Goal: Information Seeking & Learning: Learn about a topic

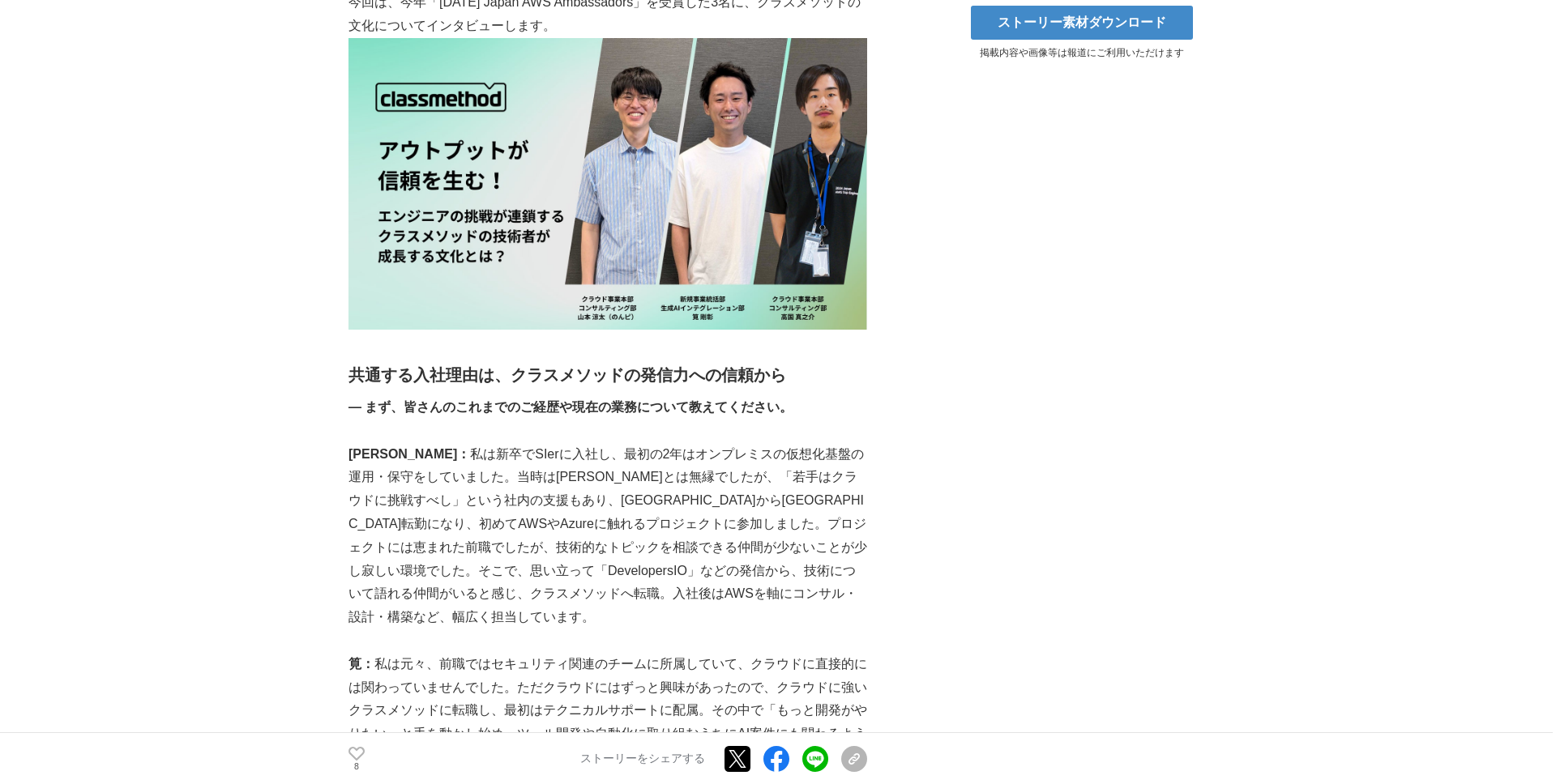
scroll to position [744, 0]
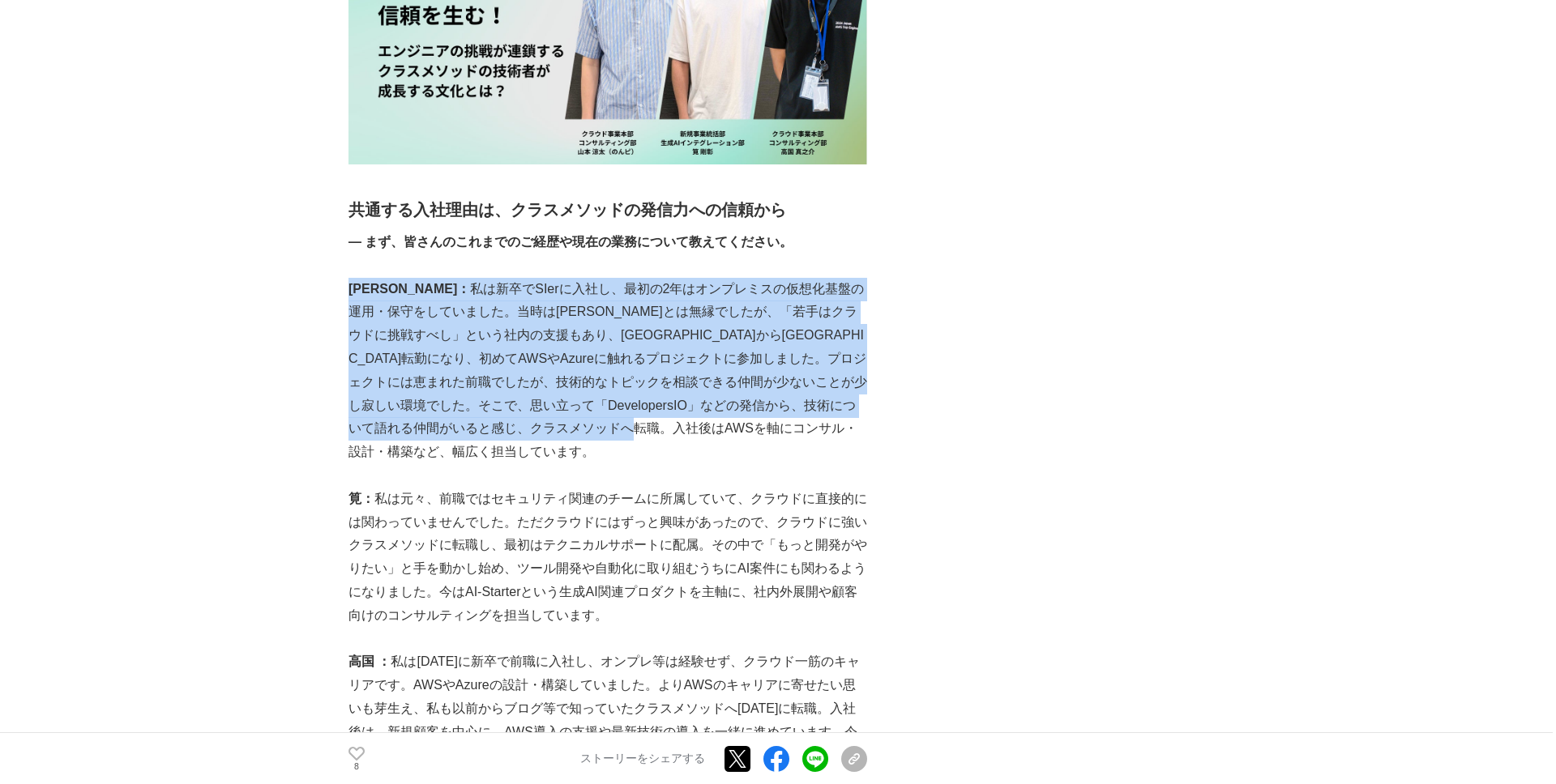
drag, startPoint x: 779, startPoint y: 432, endPoint x: 351, endPoint y: 295, distance: 449.4
click at [351, 295] on p "[PERSON_NAME]： 私は新卒でSIerに入社し、最初の2年はオンプレミスの仮想化基盤の運用・保守をしていました。当時は[PERSON_NAME]とは…" at bounding box center [607, 371] width 518 height 187
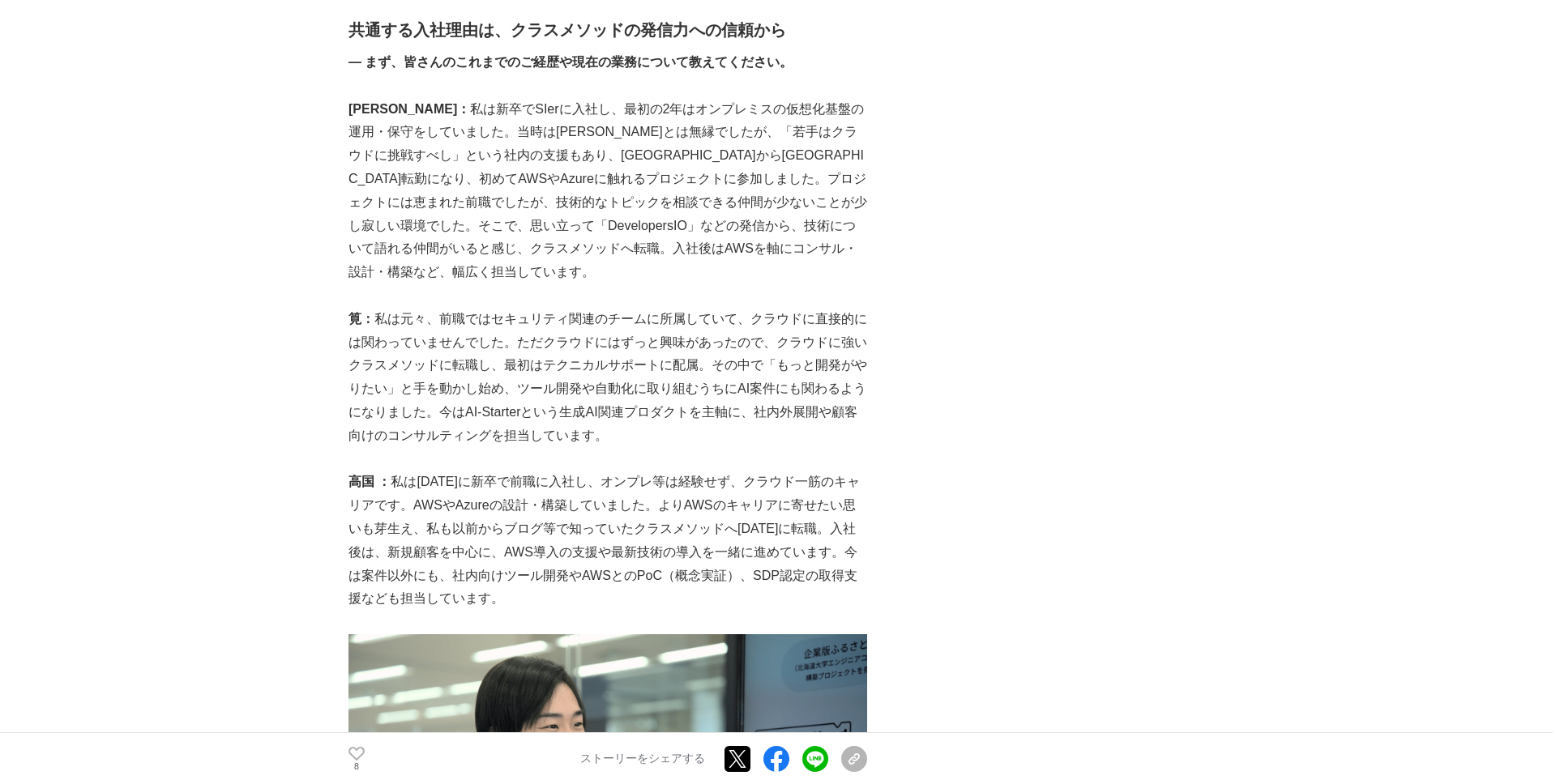
scroll to position [944, 0]
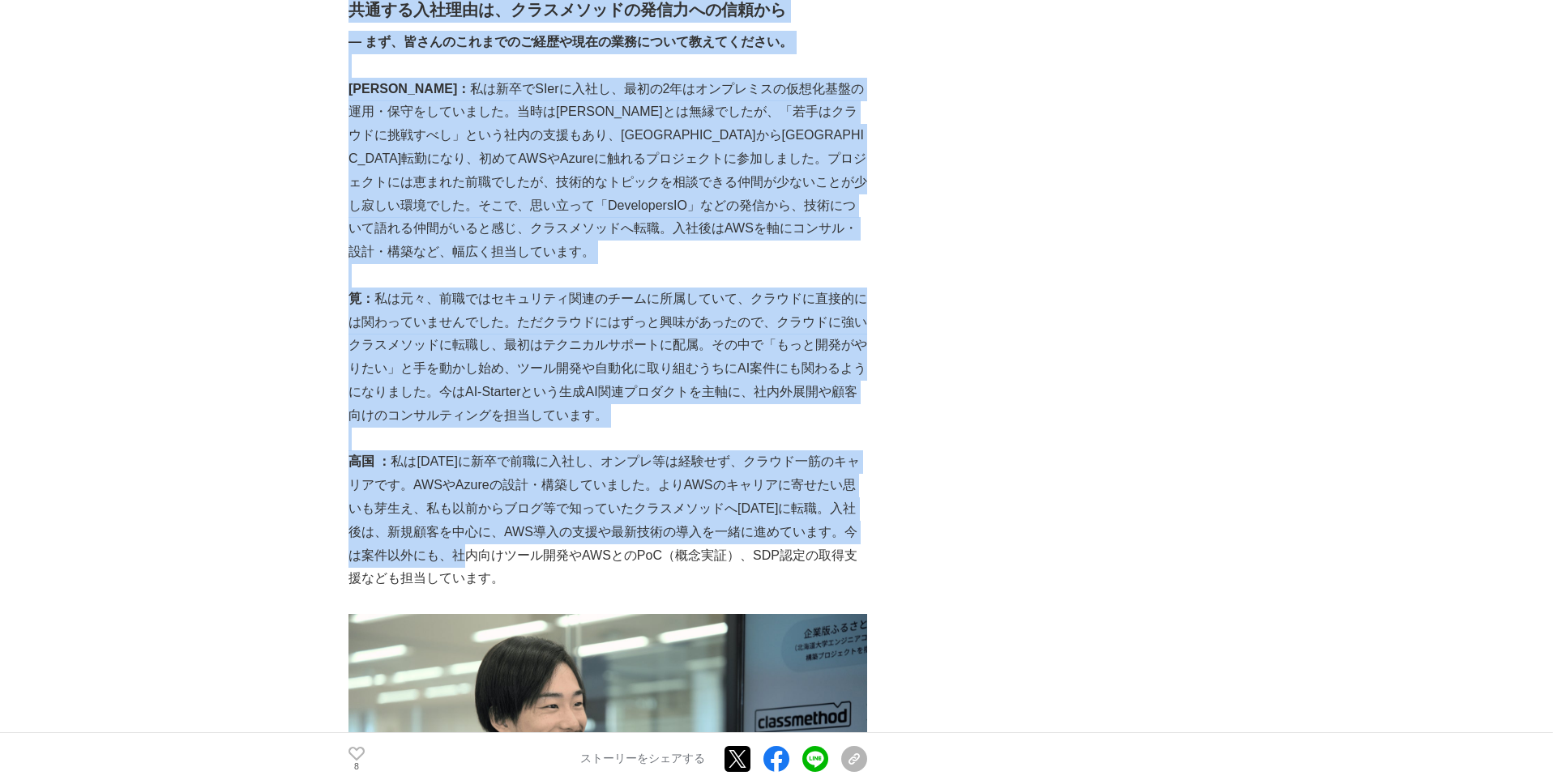
drag, startPoint x: 338, startPoint y: 438, endPoint x: 482, endPoint y: 536, distance: 174.2
click at [482, 536] on p "高国 ： 私は[DATE]に新卒で前職に入社し、オンプレ等は経験せず、クラウド一筋のキャリアです。AWSやAzureの設計・構築していました。よりAWSのキャ…" at bounding box center [607, 521] width 518 height 140
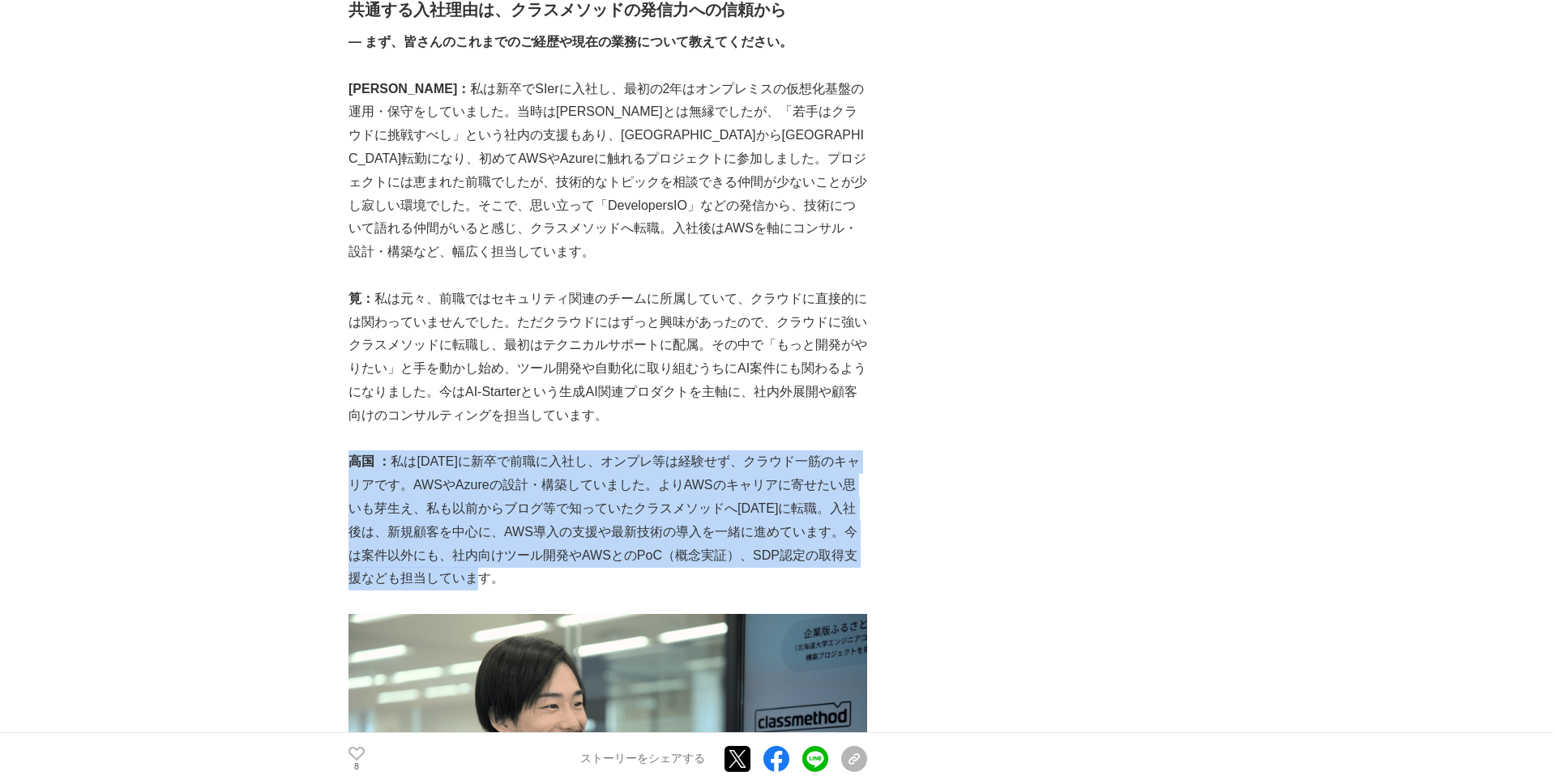
drag, startPoint x: 482, startPoint y: 553, endPoint x: 349, endPoint y: 438, distance: 175.8
click at [349, 451] on p "高国 ： 私は[DATE]に新卒で前職に入社し、オンプレ等は経験せず、クラウド一筋のキャリアです。AWSやAzureの設計・構築していました。よりAWSのキャ…" at bounding box center [607, 521] width 518 height 140
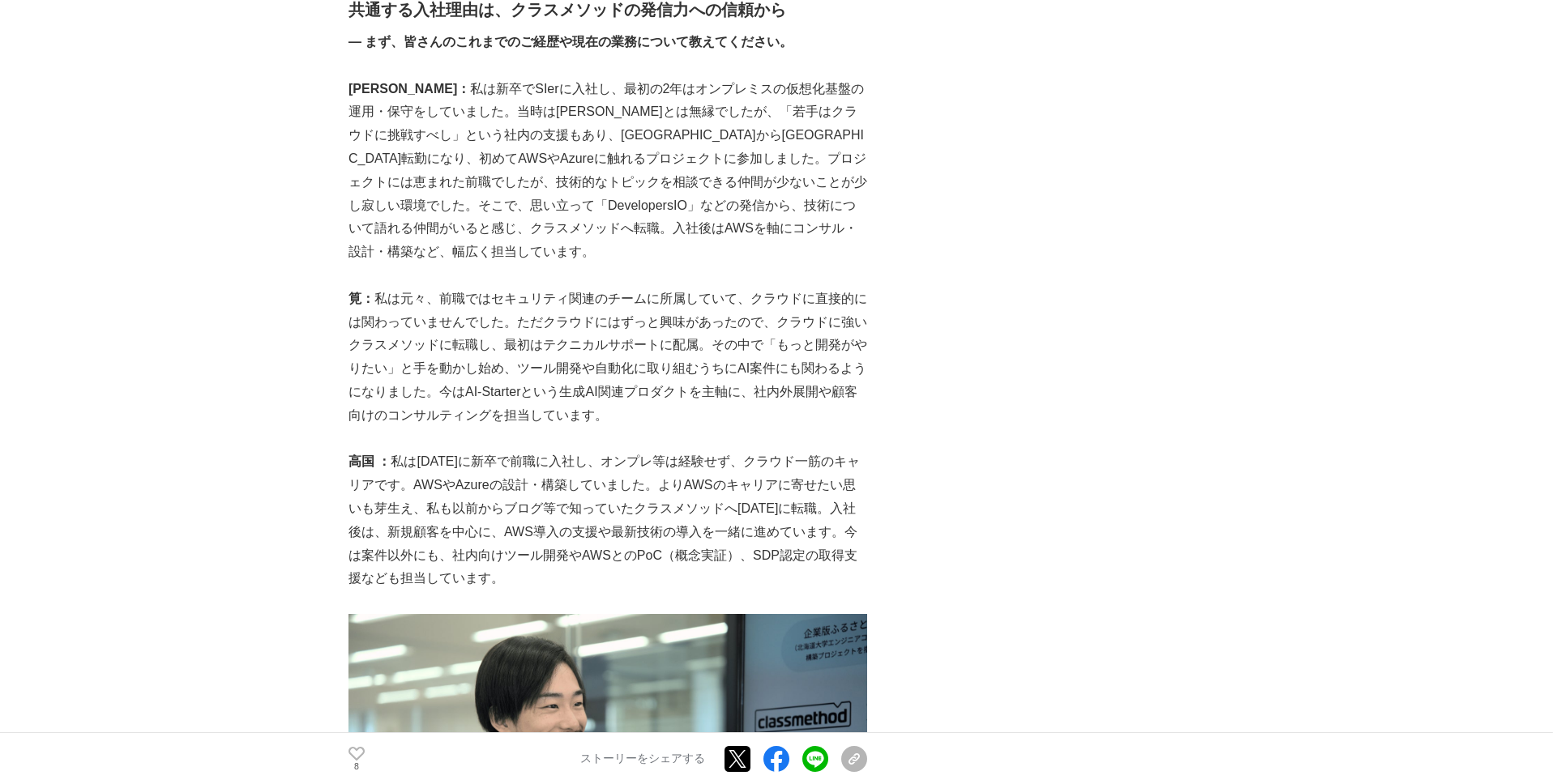
click at [371, 454] on strong "高国 ：" at bounding box center [369, 461] width 42 height 14
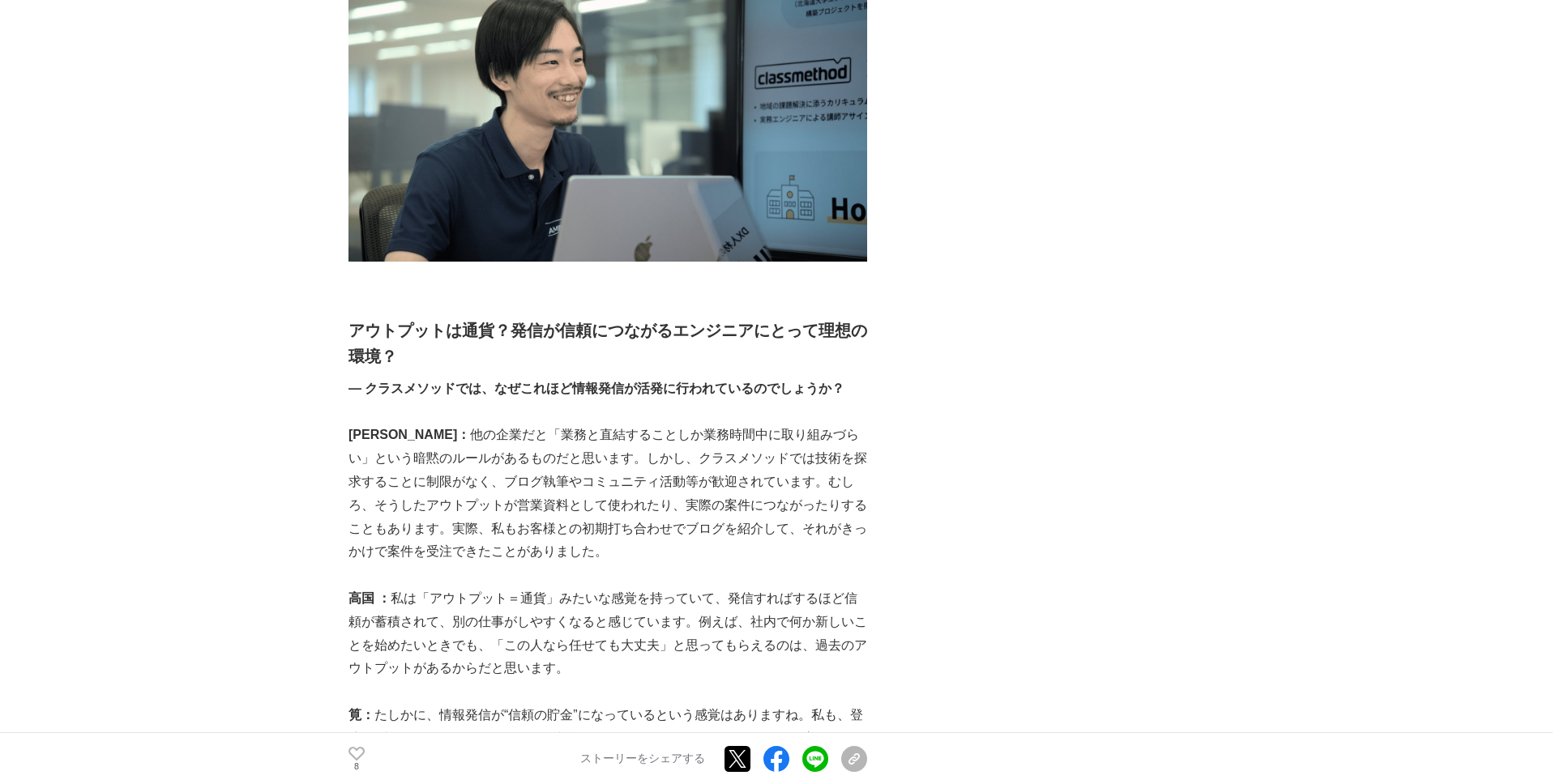
scroll to position [1714, 0]
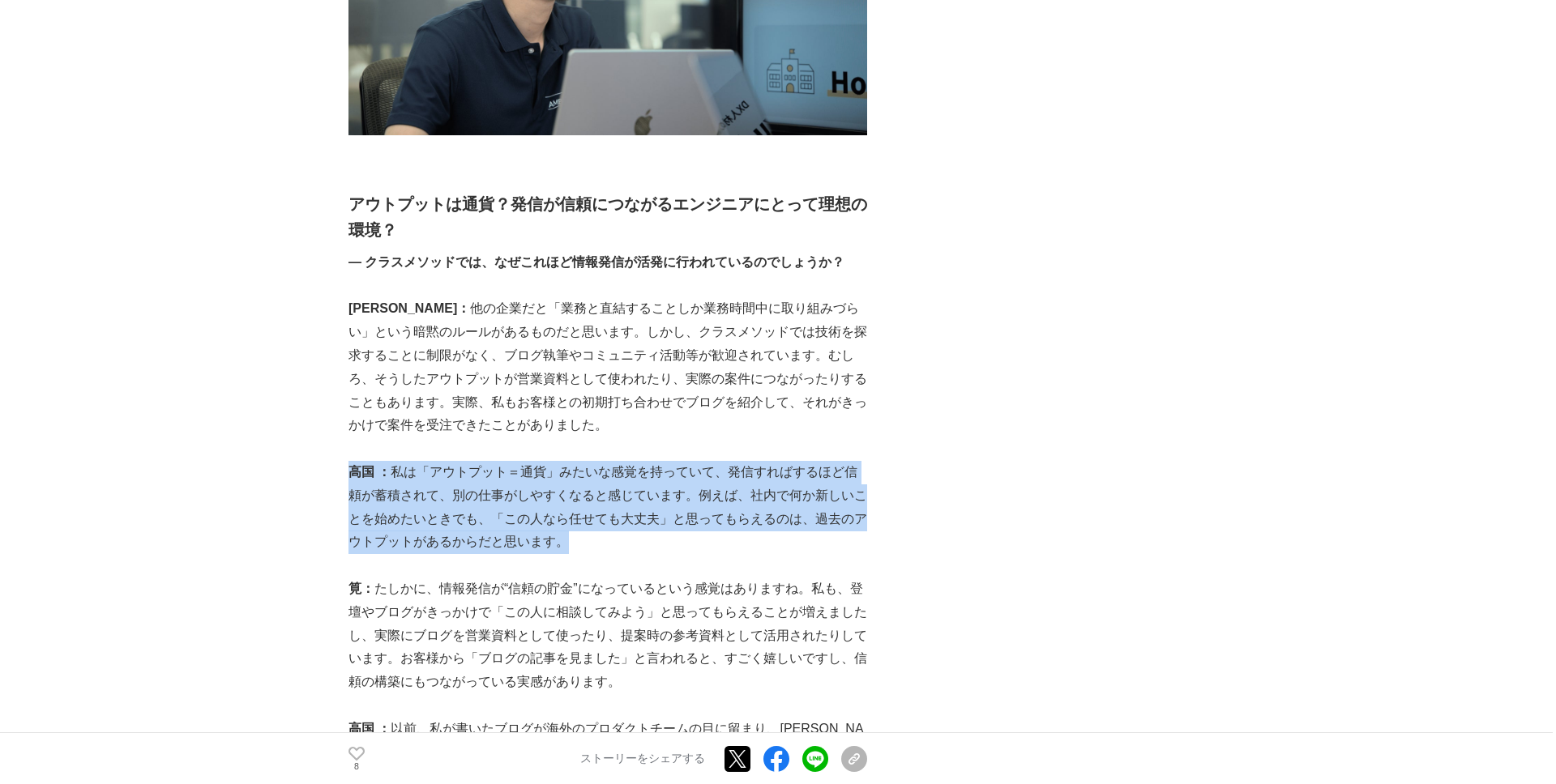
drag, startPoint x: 565, startPoint y: 521, endPoint x: 351, endPoint y: 456, distance: 223.7
click at [351, 461] on p "高国 ： 私は「アウトプット＝通貨」みたいな感覚を持っていて、発信すればするほど信頼が蓄積されて、別の仕事がしやすくなると感じています。例えば、社内で何か新し…" at bounding box center [607, 507] width 518 height 93
drag, startPoint x: 351, startPoint y: 456, endPoint x: 573, endPoint y: 535, distance: 235.6
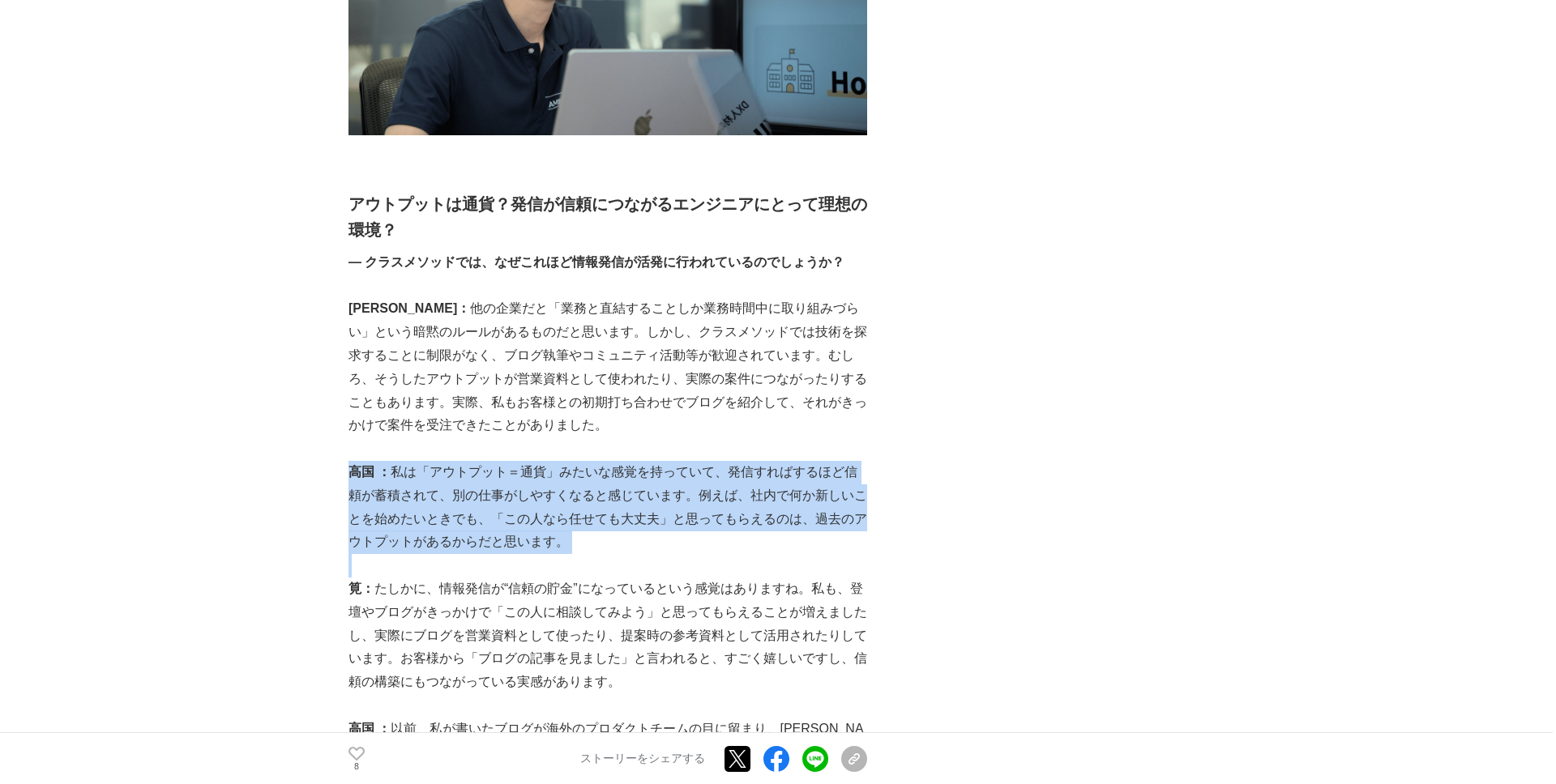
click at [573, 554] on p at bounding box center [607, 566] width 518 height 24
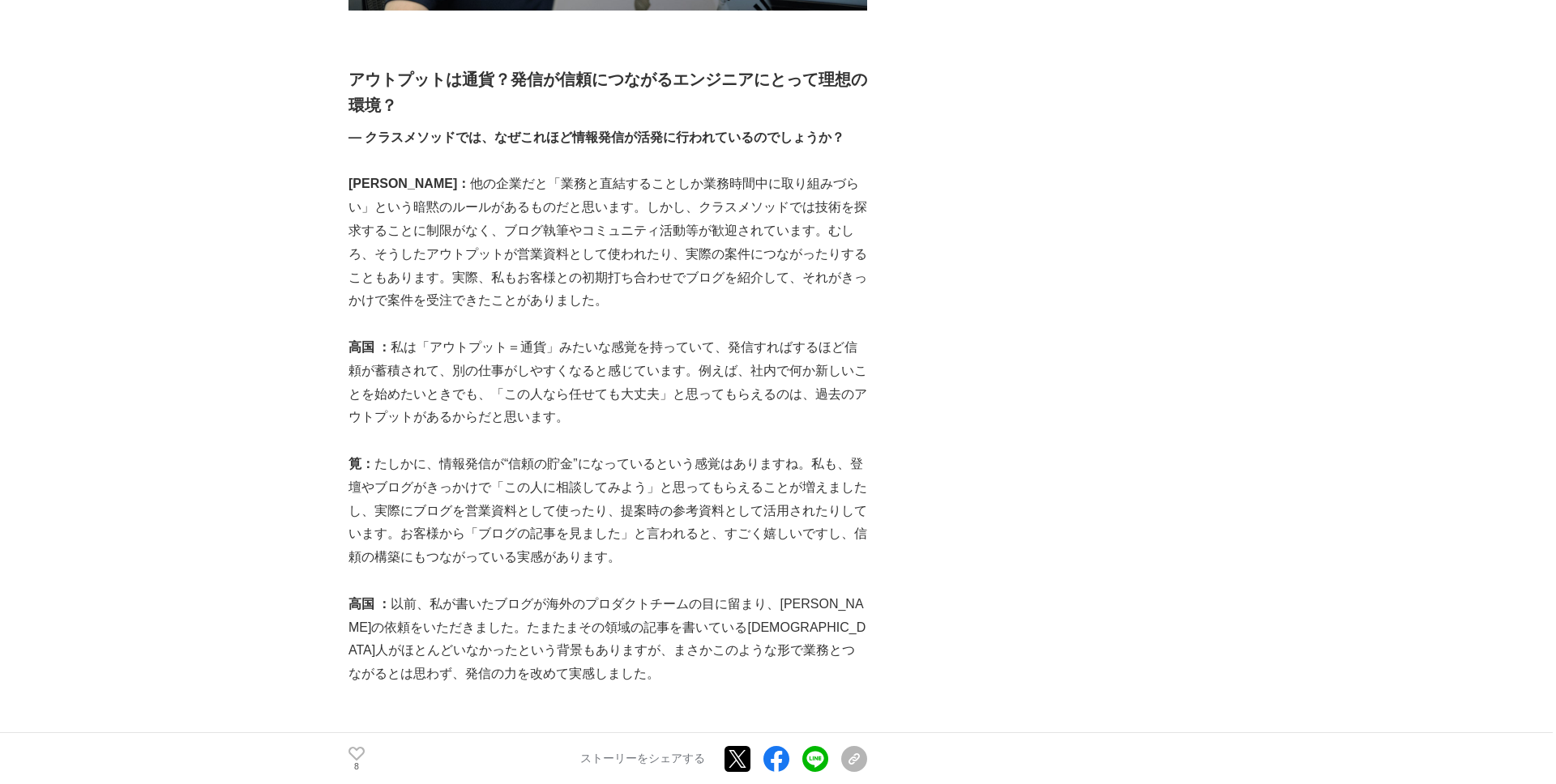
scroll to position [1853, 0]
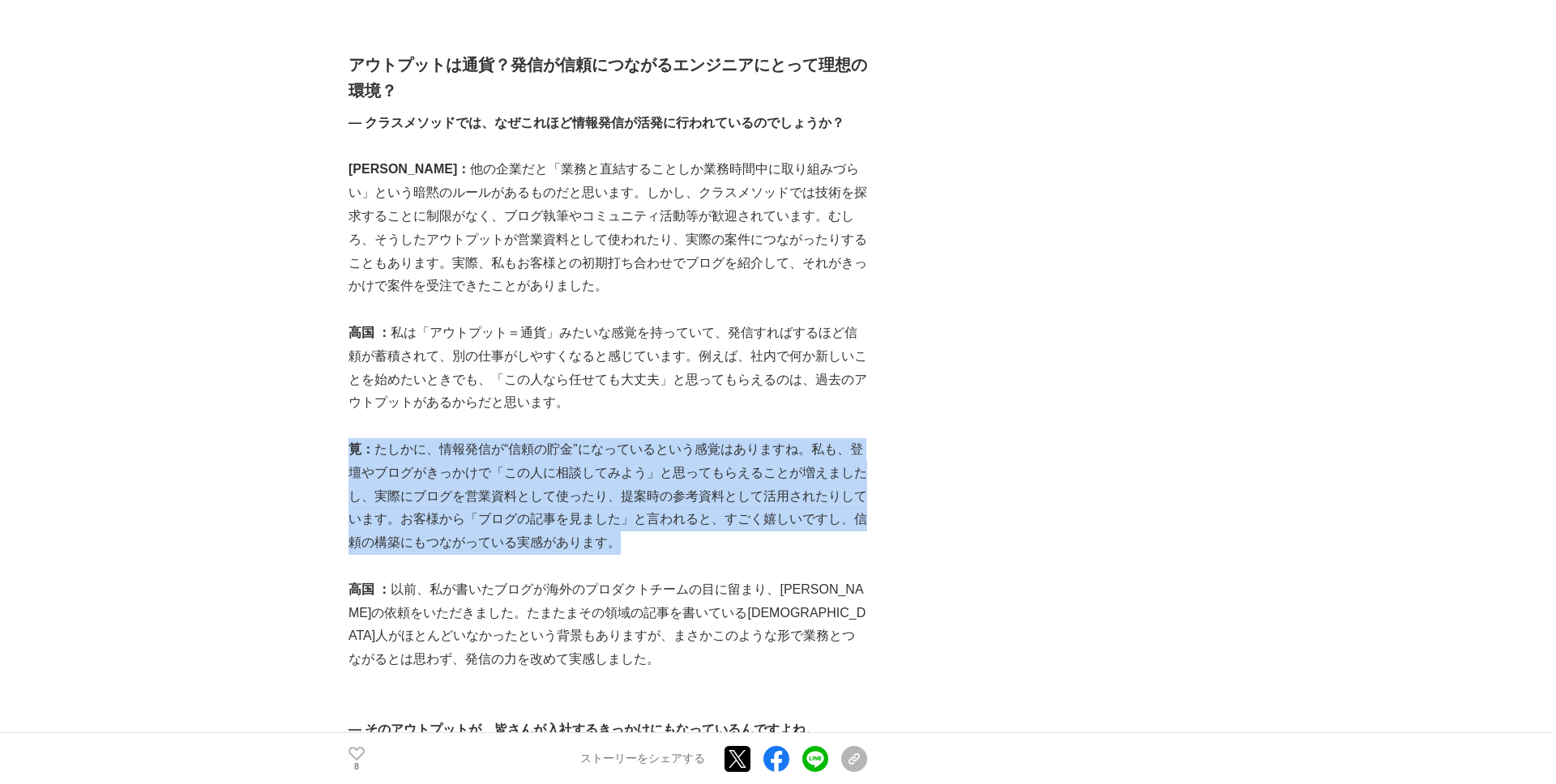
drag, startPoint x: 643, startPoint y: 522, endPoint x: 351, endPoint y: 420, distance: 309.3
click at [351, 438] on p "筧： たしかに、情報発信が“信頼の貯金”になっているという感覚はありますね。私も、登壇やブログがきっかけで「この人に相談してみよう」と思ってもらえることが増え…" at bounding box center [607, 497] width 518 height 117
click at [351, 443] on strong "筧：" at bounding box center [361, 449] width 26 height 14
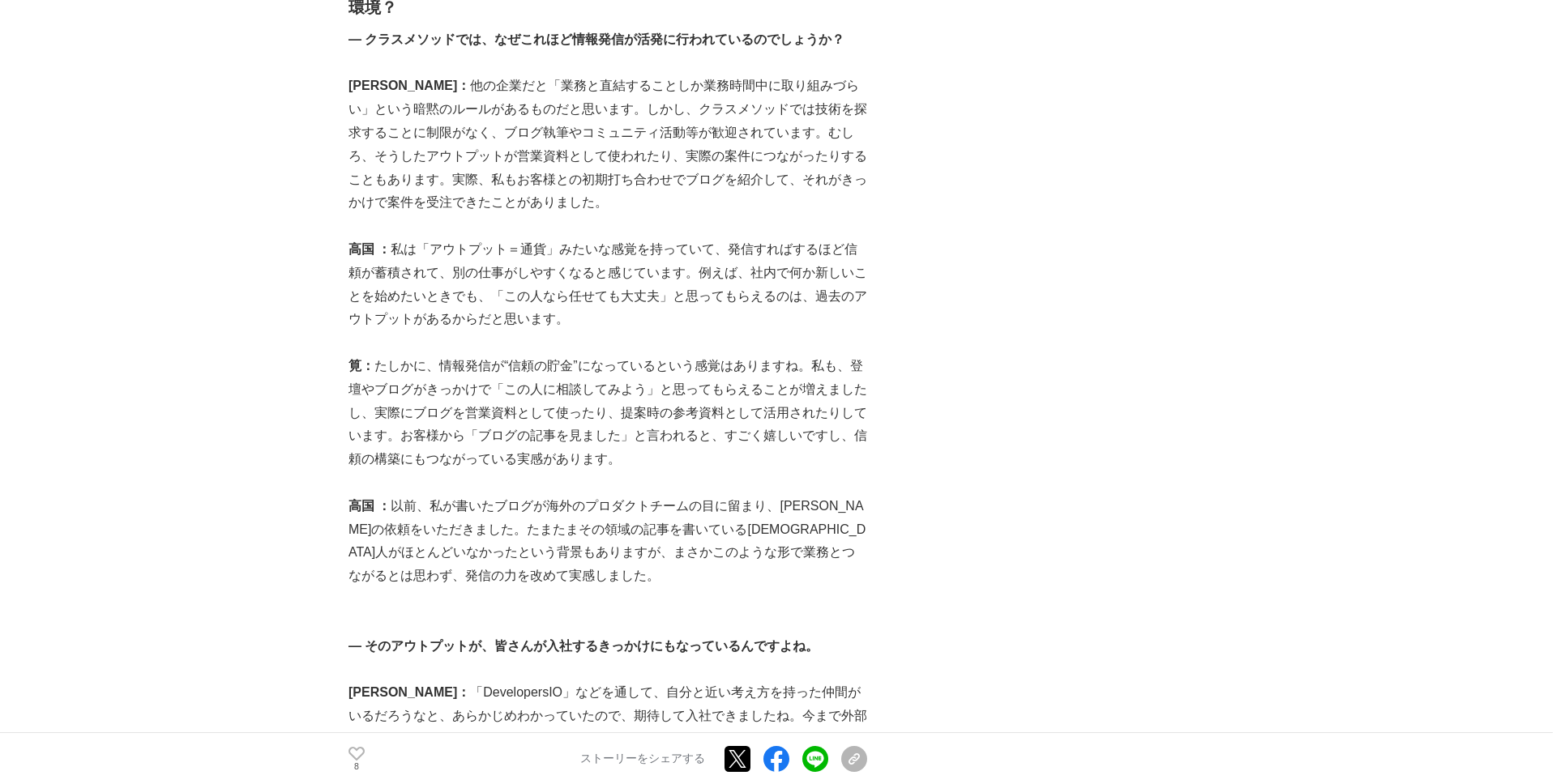
scroll to position [1971, 0]
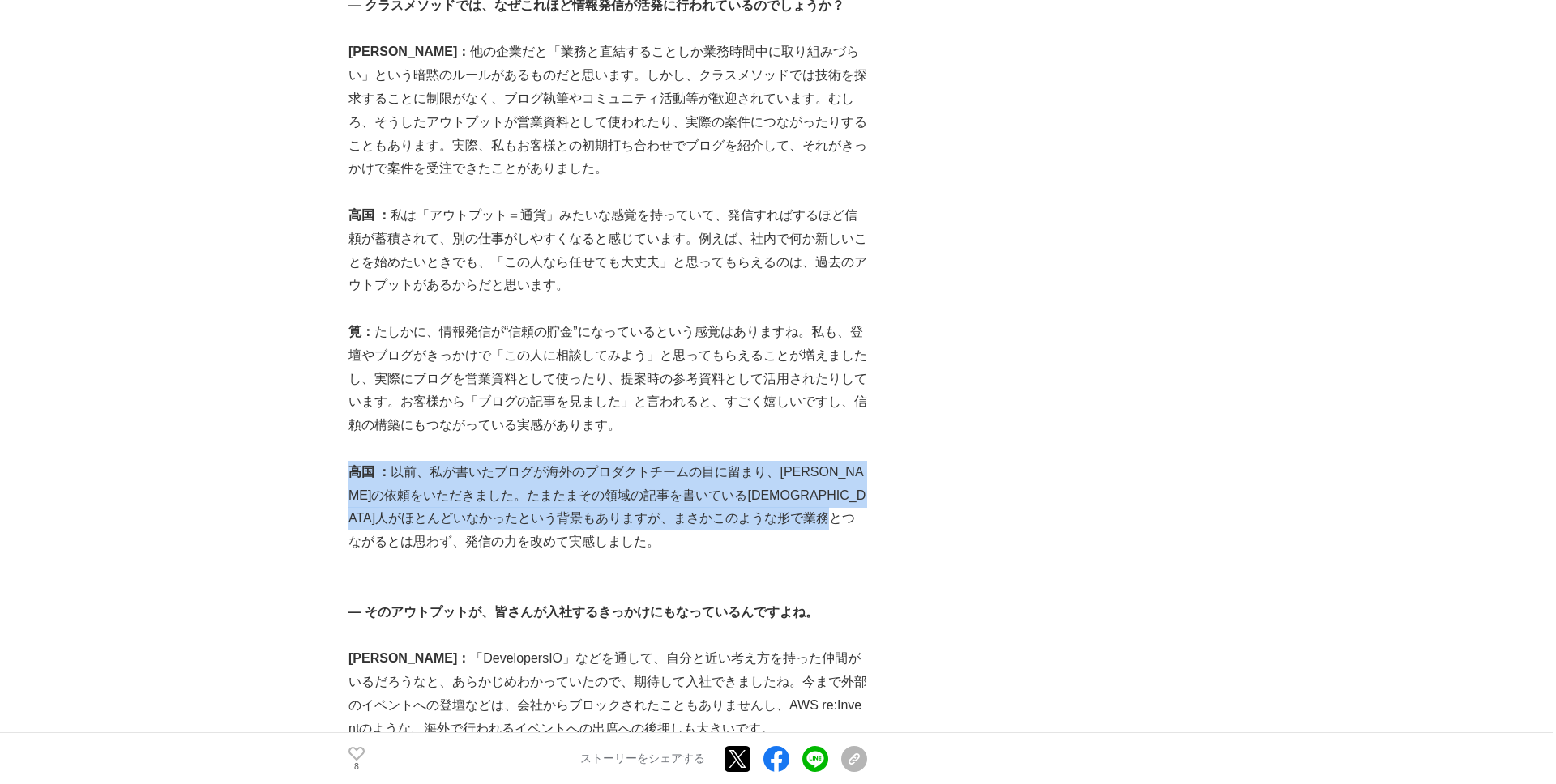
drag, startPoint x: 348, startPoint y: 450, endPoint x: 498, endPoint y: 519, distance: 165.1
click at [498, 519] on p "高国 ： 以前、私が書いたブログが海外のプロダクトチームの目に留まり、PoCの依頼をいただきました。たまたまその領域の記事を書いている[DEMOGRAPHIC…" at bounding box center [607, 507] width 518 height 93
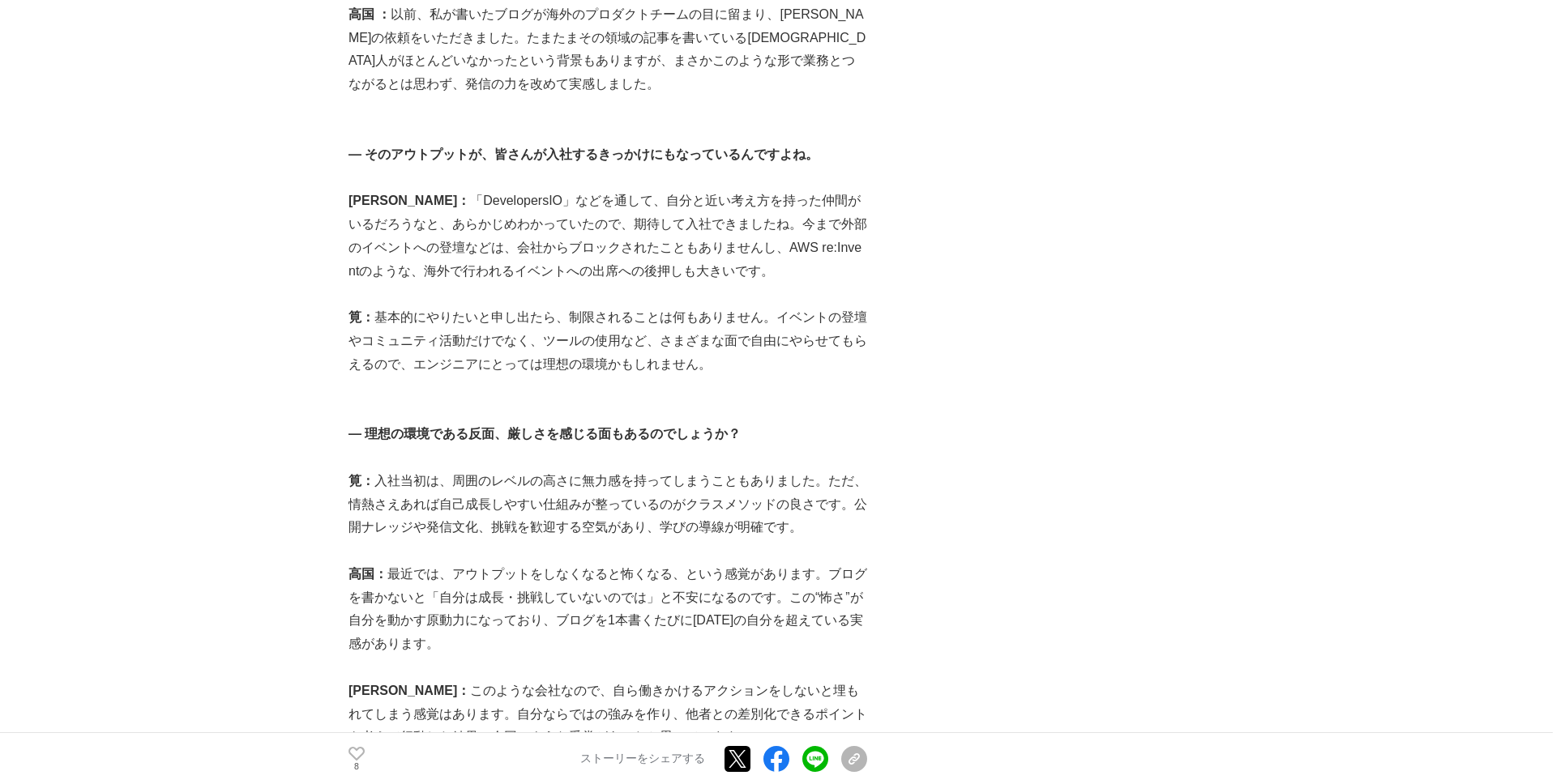
scroll to position [2457, 0]
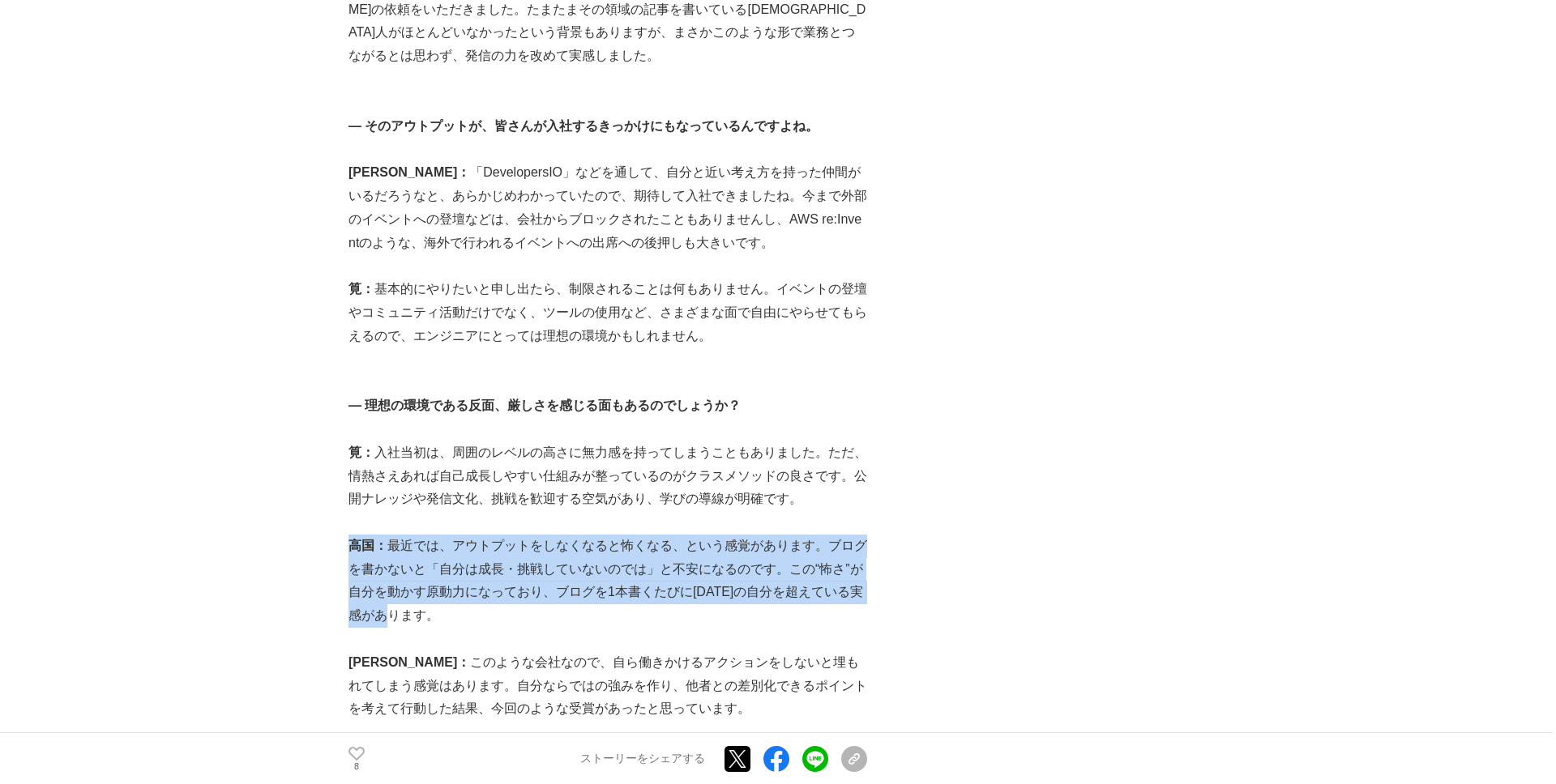
drag, startPoint x: 348, startPoint y: 523, endPoint x: 541, endPoint y: 589, distance: 204.0
click at [541, 589] on p "高国： 最近では、アウトプットをしなくなると怖くなる、という感覚があります。ブログを書かないと「自分は成長・挑戦していないのでは」と不安になるのです。この“怖…" at bounding box center [607, 581] width 518 height 93
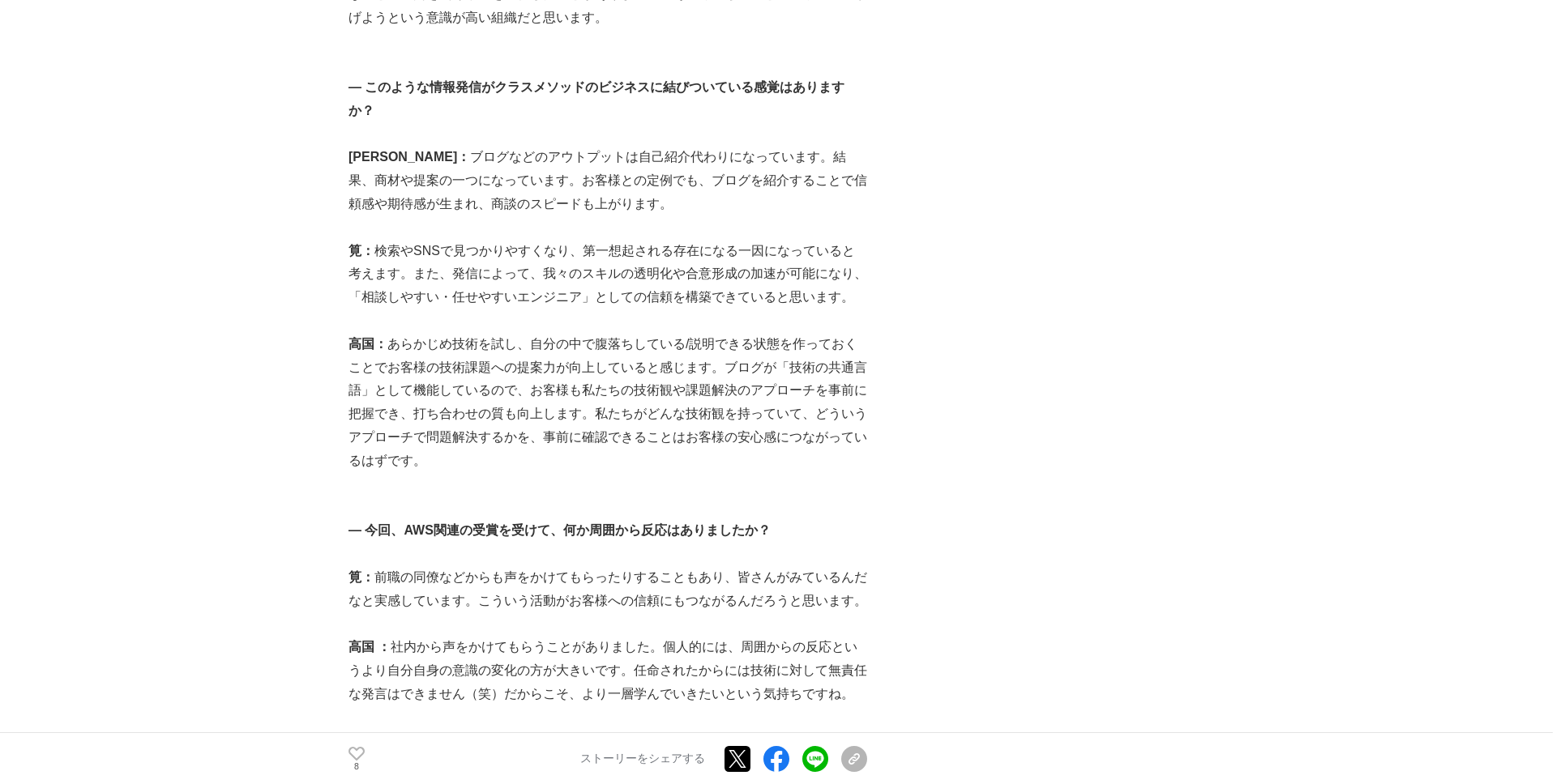
scroll to position [4558, 0]
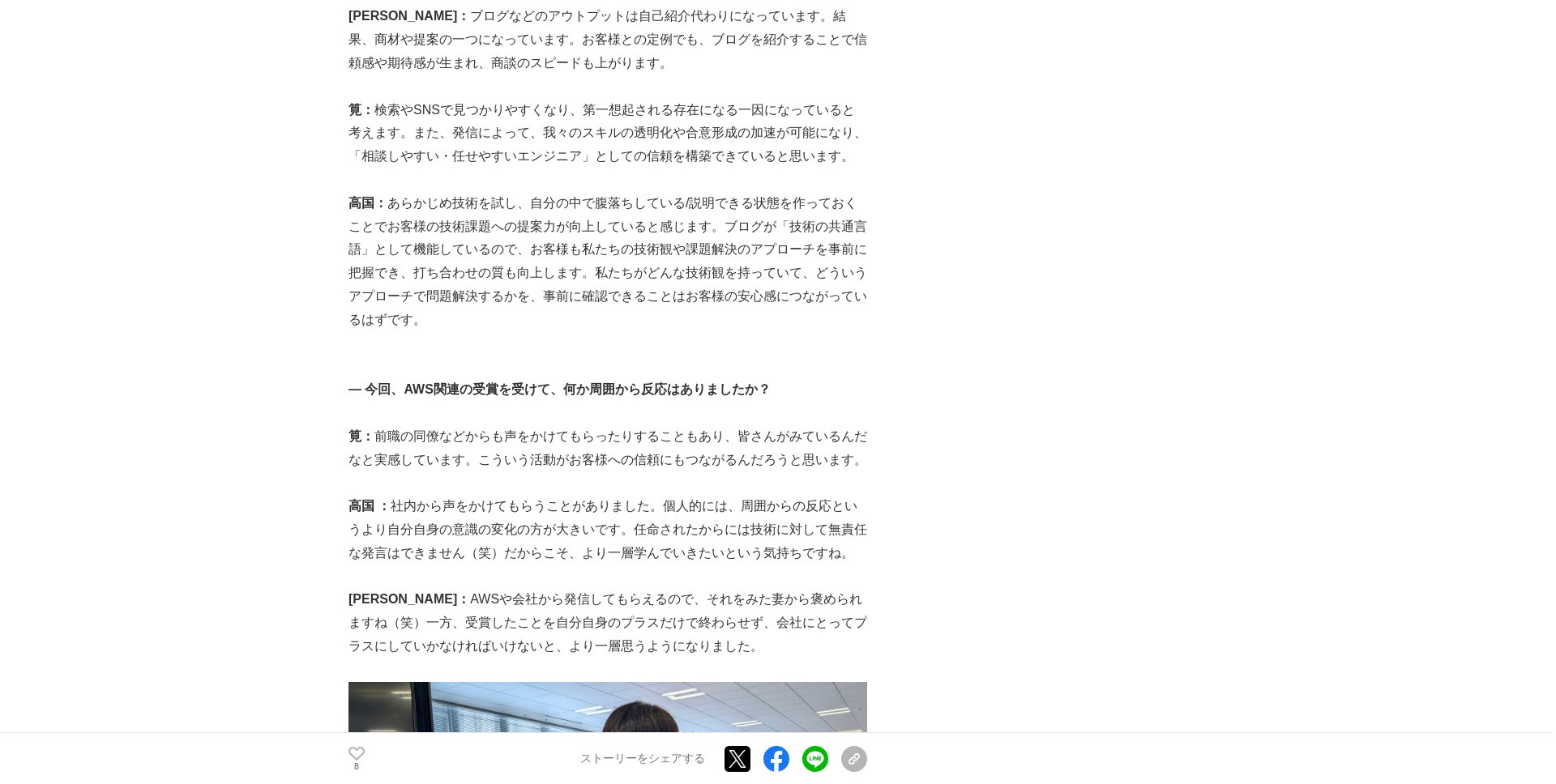
click at [344, 384] on main "アウトプットが信頼を生む！エンジニアの挑戦が連鎖する、クラスメソッドの技術者が成長する文化とは？ プロジェクトの裏側 #プロジェクトの裏側 #テクノロジー 8…" at bounding box center [778, 79] width 1556 height 9077
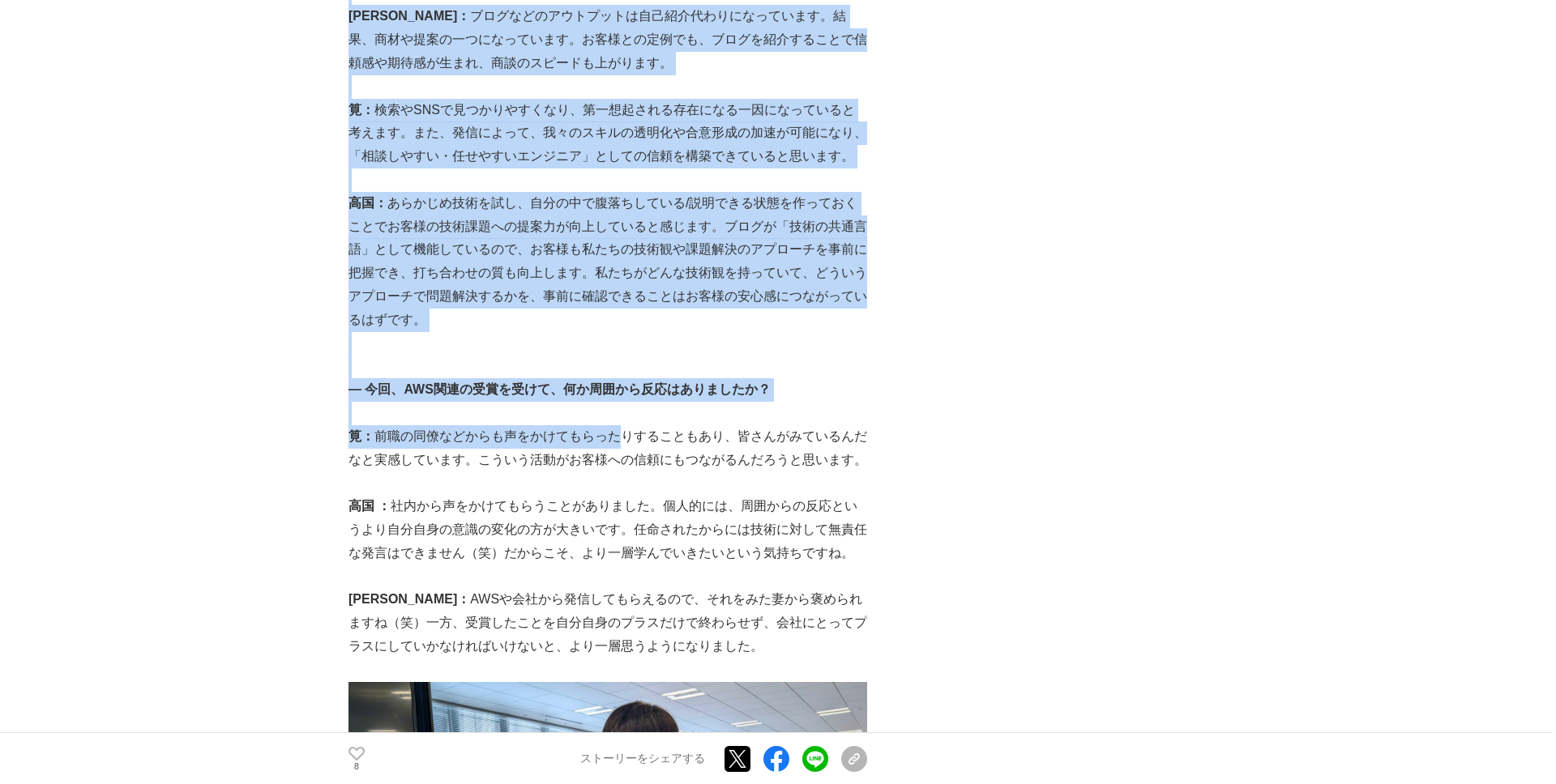
drag, startPoint x: 346, startPoint y: 384, endPoint x: 634, endPoint y: 388, distance: 288.0
click at [634, 388] on main "アウトプットが信頼を生む！エンジニアの挑戦が連鎖する、クラスメソッドの技術者が成長する文化とは？ プロジェクトの裏側 #プロジェクトの裏側 #テクノロジー 8…" at bounding box center [778, 79] width 1556 height 9077
click at [634, 425] on p "筧： 前職の同僚などからも声をかけてもらったりすることもあり、皆さんがみているんだなと実感しています。こういう活動がお客様への信頼にもつながるんだろうと思いま…" at bounding box center [607, 448] width 518 height 47
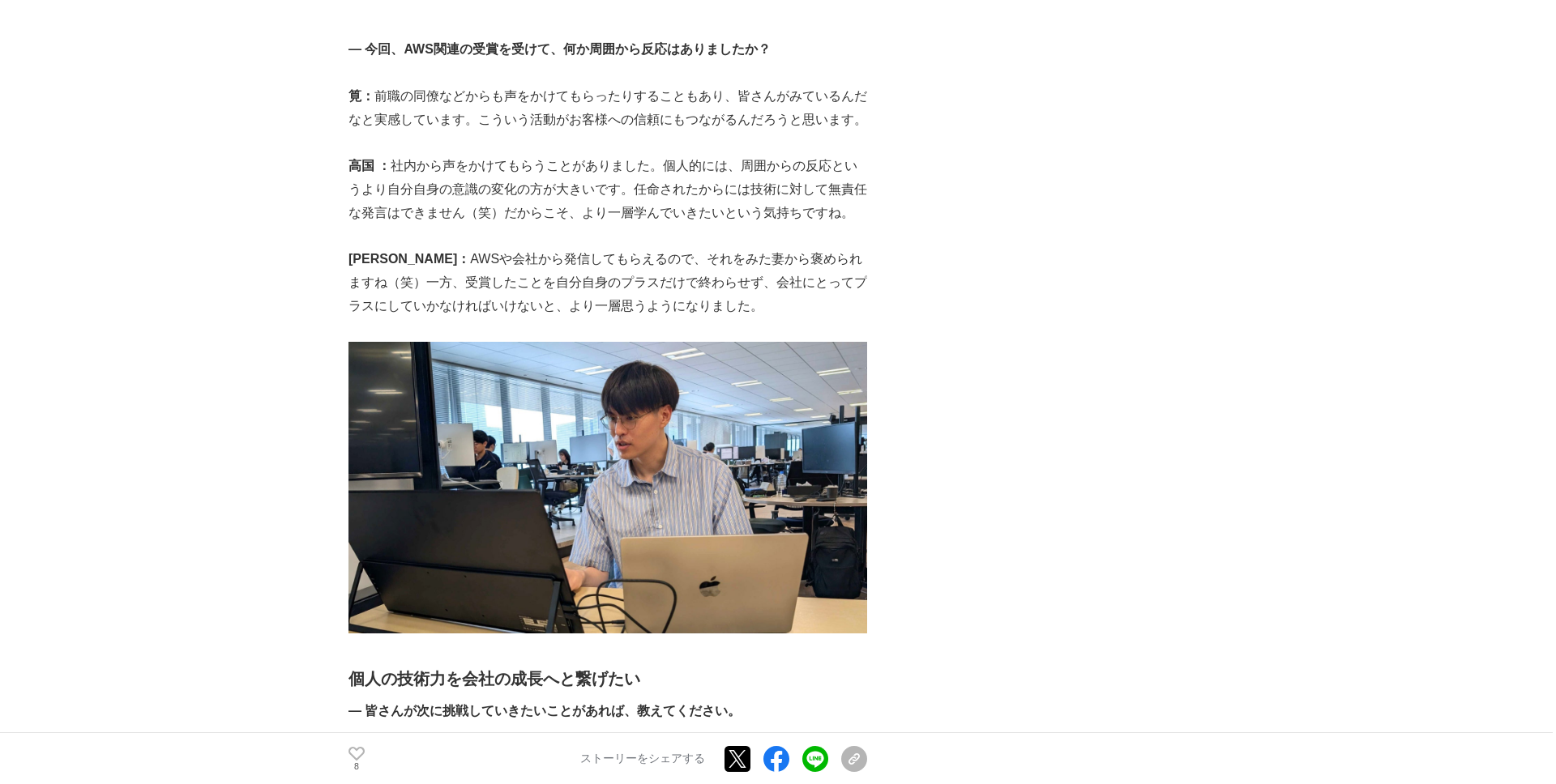
scroll to position [5268, 0]
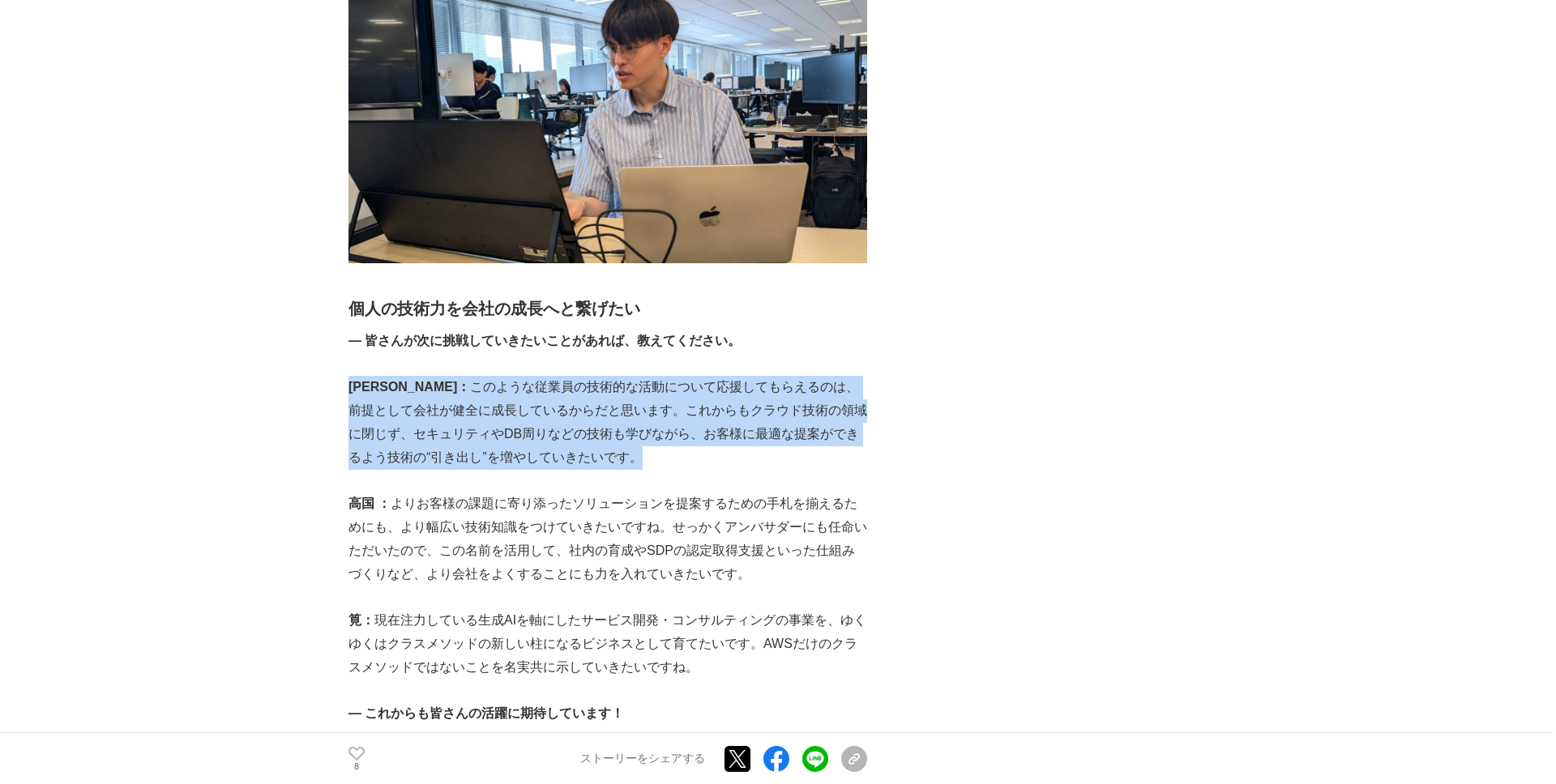
drag, startPoint x: 350, startPoint y: 345, endPoint x: 591, endPoint y: 418, distance: 251.8
click at [591, 418] on p "[PERSON_NAME]： このような従業員の技術的な活動について応援してもらえるのは、前提として会社が健全に成長しているからだと思います。これからもクラウ…" at bounding box center [607, 422] width 518 height 93
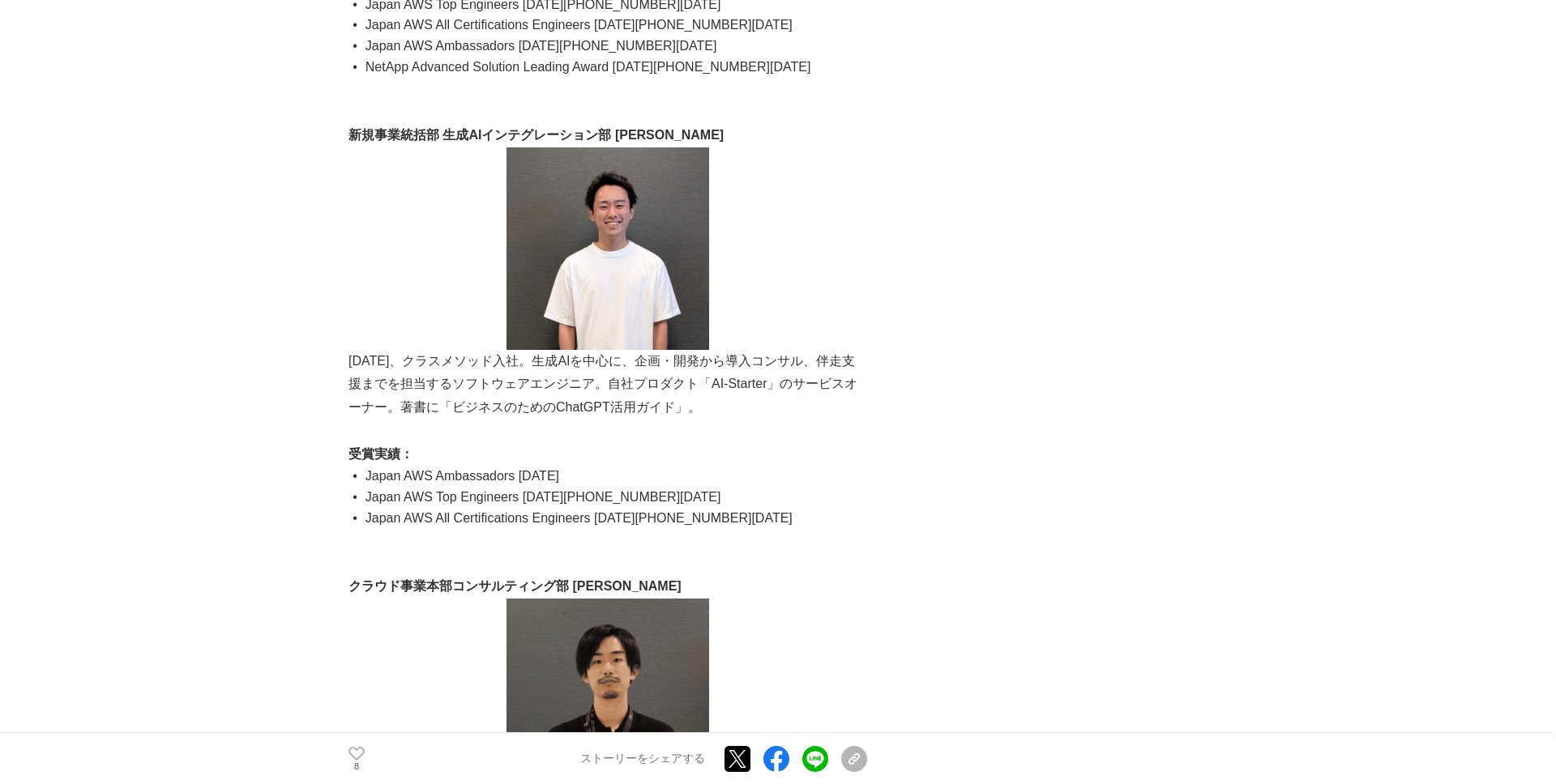
scroll to position [6485, 0]
